Goal: Find specific page/section

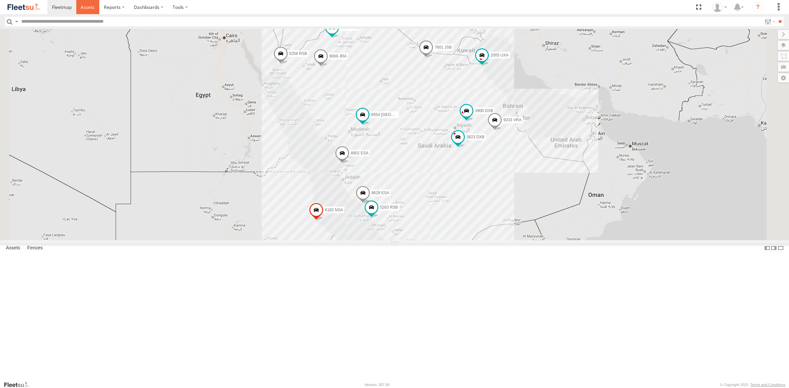
click at [85, 8] on span at bounding box center [88, 7] width 14 height 6
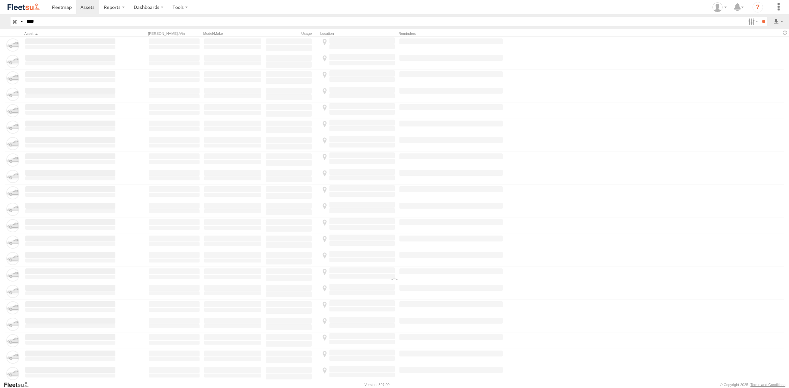
type input "****"
click at [760, 17] on input "**" at bounding box center [764, 22] width 8 height 10
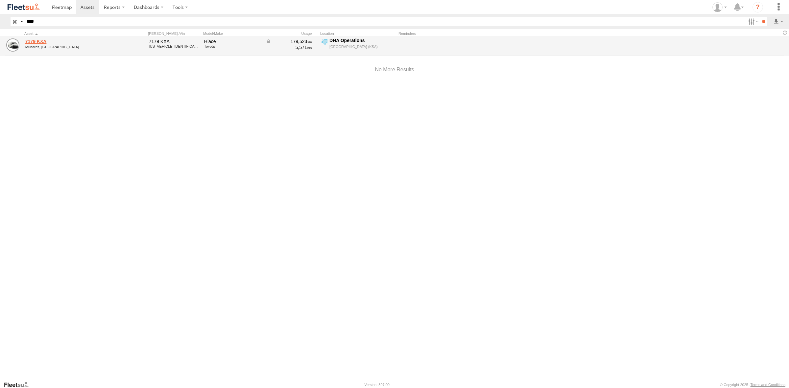
click at [43, 43] on link "7179 KXA" at bounding box center [70, 41] width 90 height 6
